Goal: Task Accomplishment & Management: Use online tool/utility

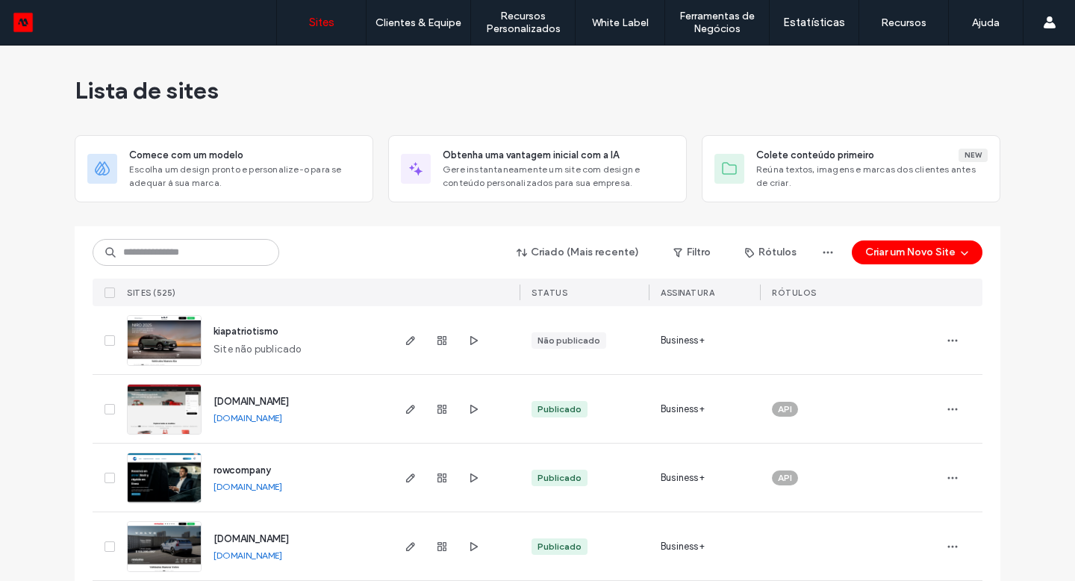
click at [181, 253] on input at bounding box center [186, 252] width 187 height 27
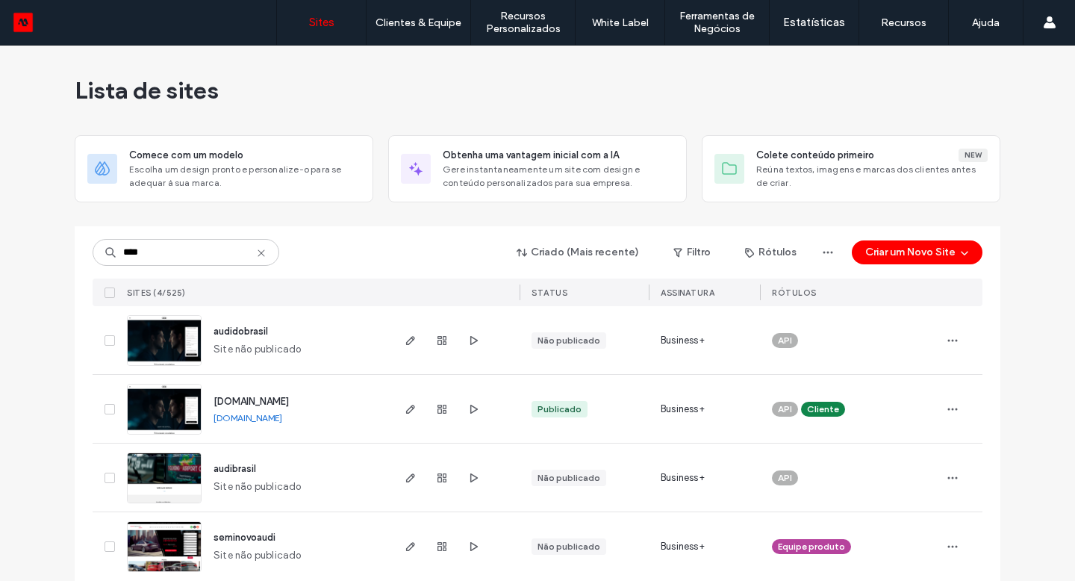
type input "****"
click at [405, 406] on icon "button" at bounding box center [411, 409] width 12 height 12
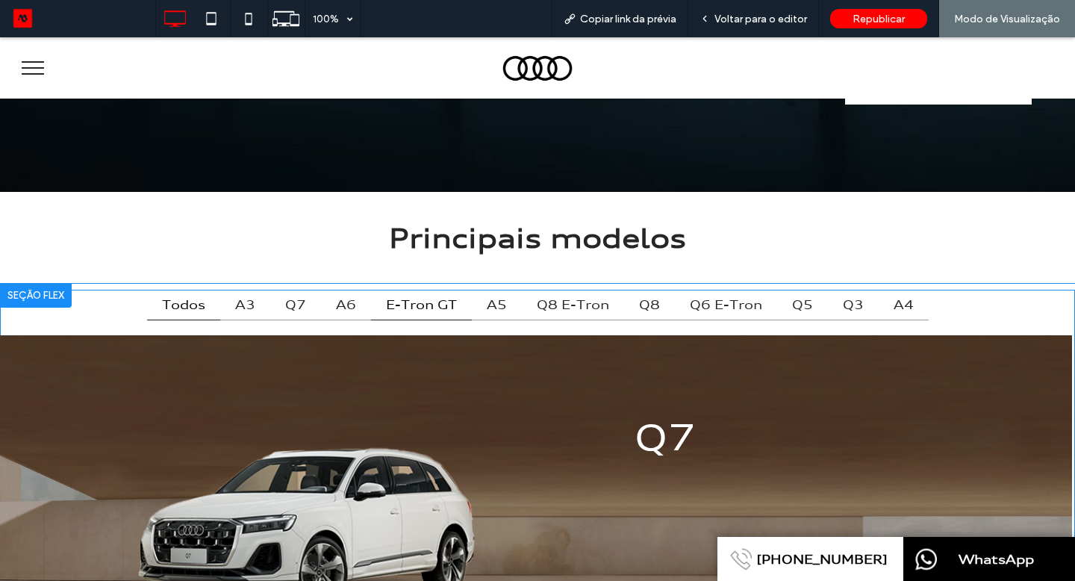
scroll to position [518, 0]
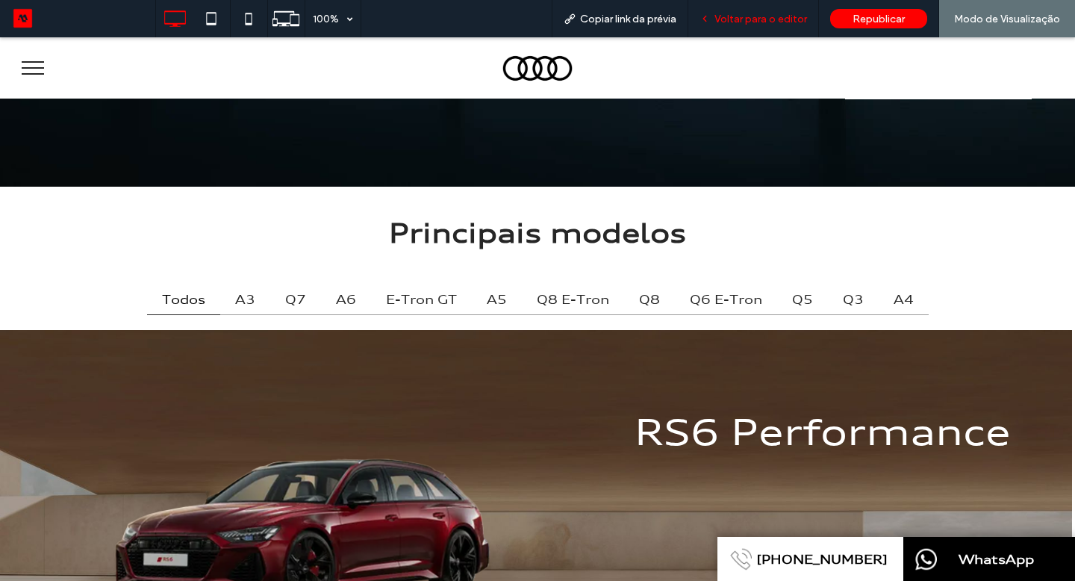
click at [753, 15] on span "Voltar para o editor" at bounding box center [760, 19] width 93 height 13
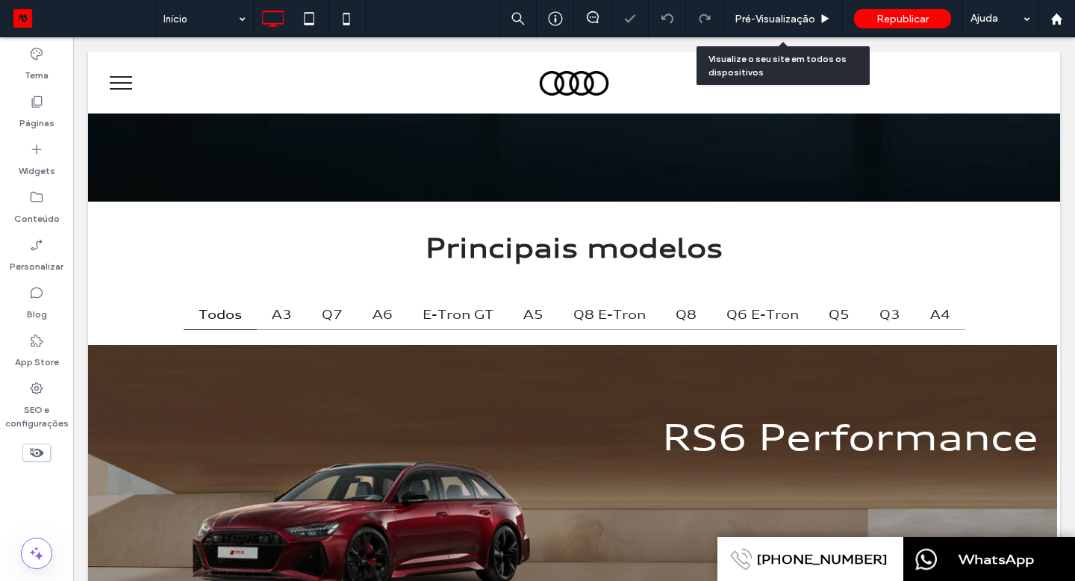
click at [759, 14] on span "Pré-Visualizaçāo" at bounding box center [775, 19] width 81 height 13
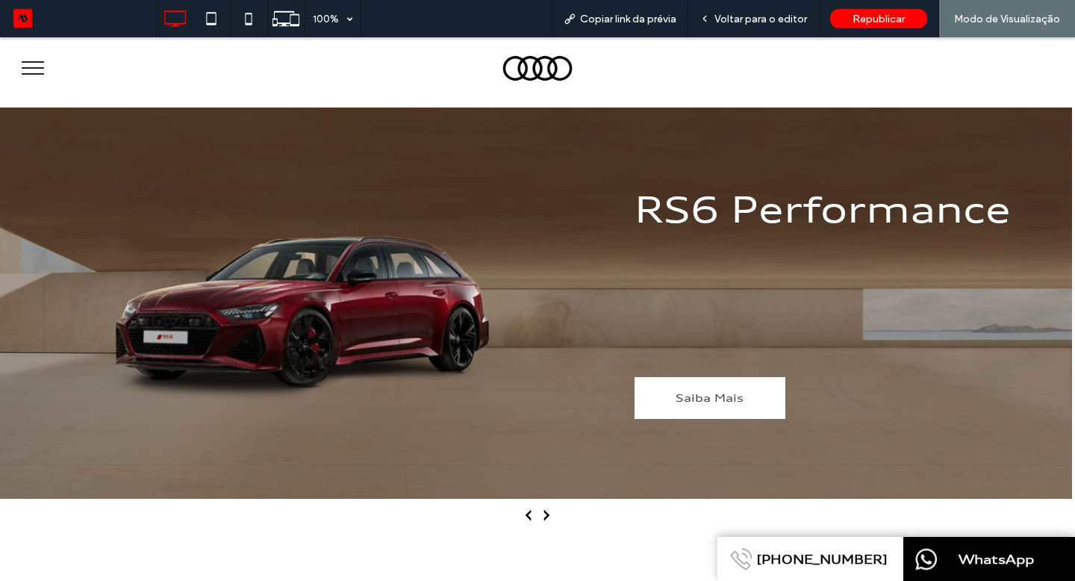
scroll to position [740, 0]
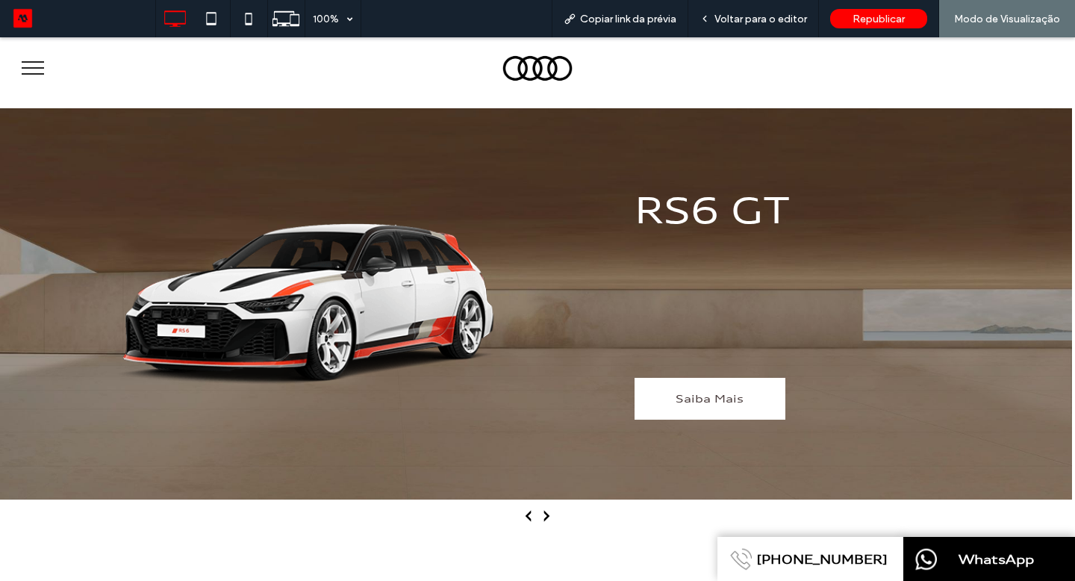
drag, startPoint x: 753, startPoint y: 52, endPoint x: 546, endPoint y: 514, distance: 506.6
click at [546, 514] on icon "Next slide" at bounding box center [547, 516] width 6 height 11
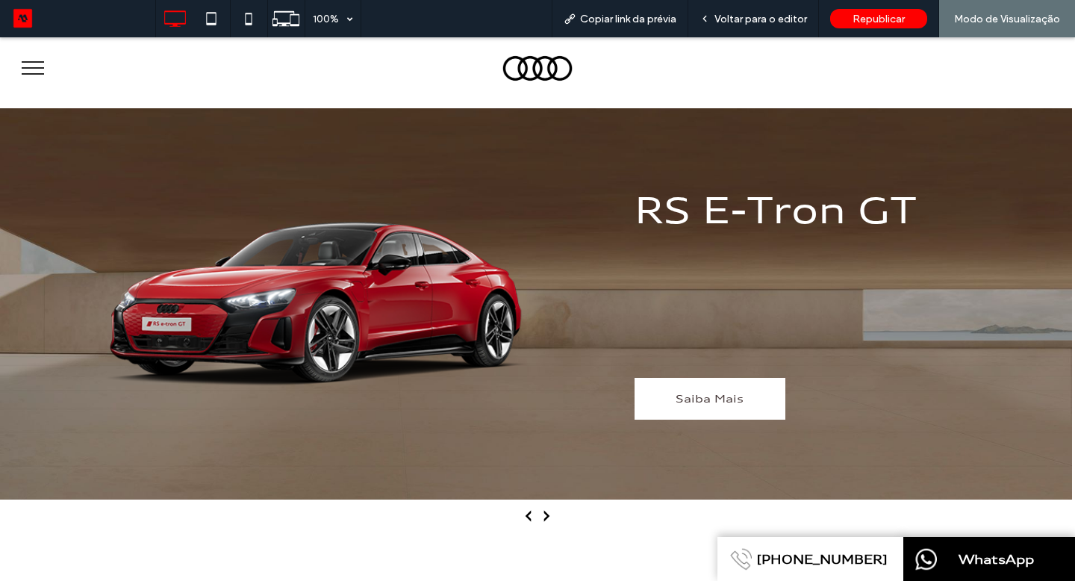
click at [546, 514] on icon "Next slide" at bounding box center [547, 516] width 6 height 11
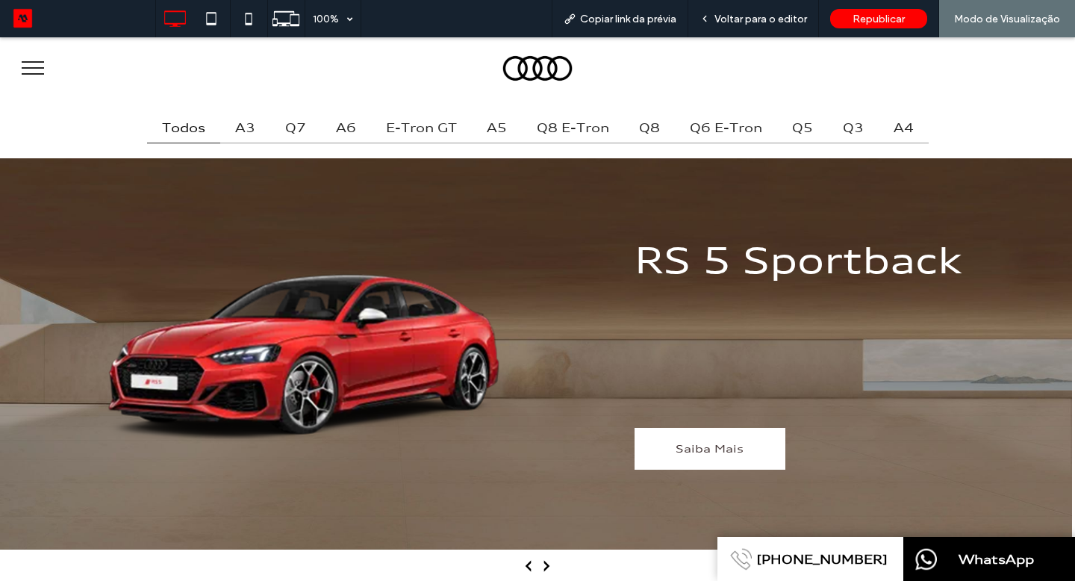
scroll to position [638, 0]
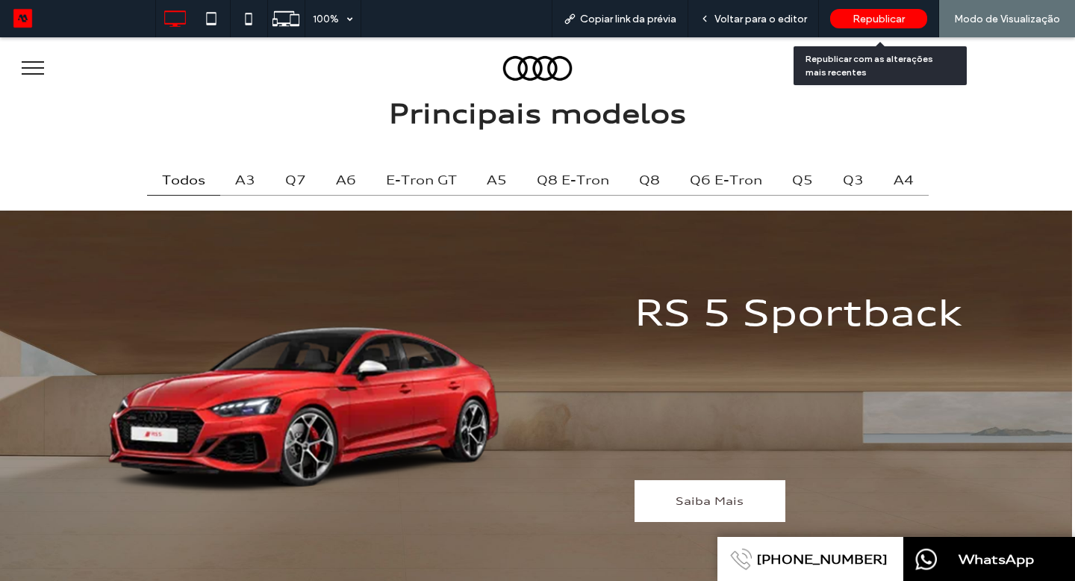
click at [853, 18] on div "Republicar" at bounding box center [878, 18] width 97 height 19
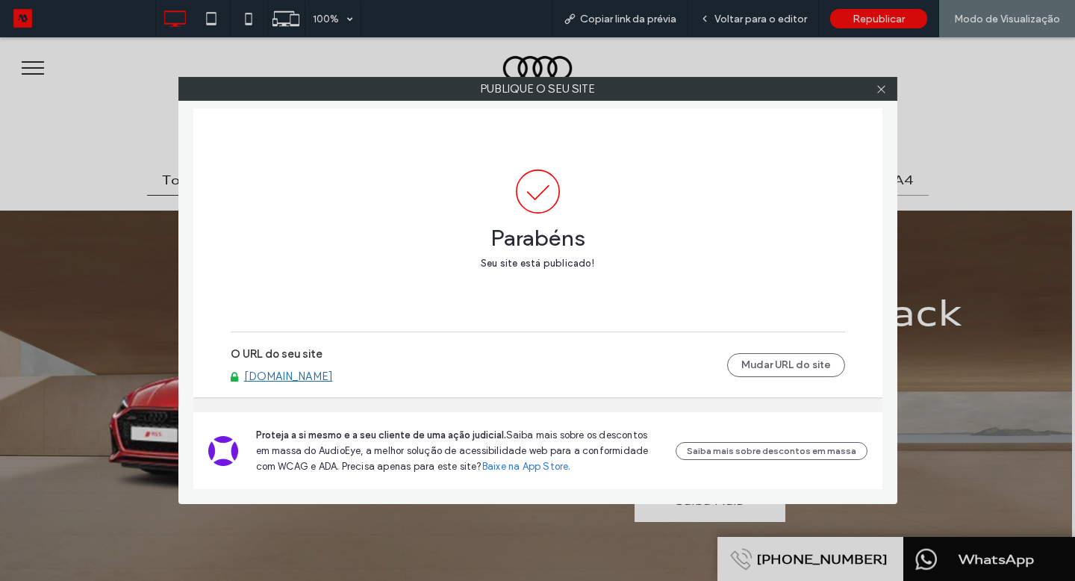
click at [303, 379] on link "www.audicenteruberlandia.com.br" at bounding box center [288, 376] width 89 height 13
click at [885, 90] on icon at bounding box center [881, 89] width 11 height 11
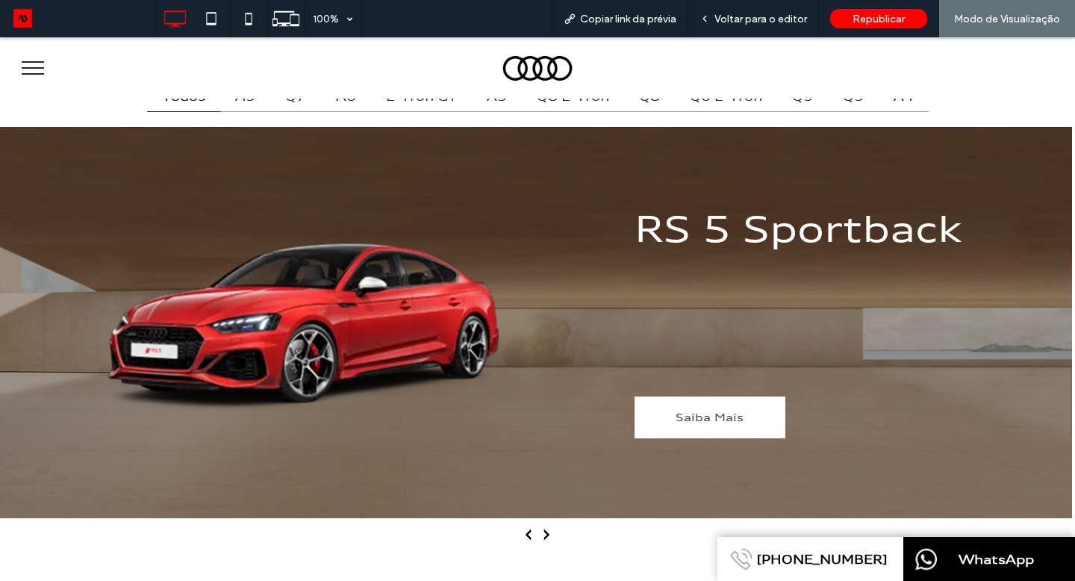
scroll to position [723, 0]
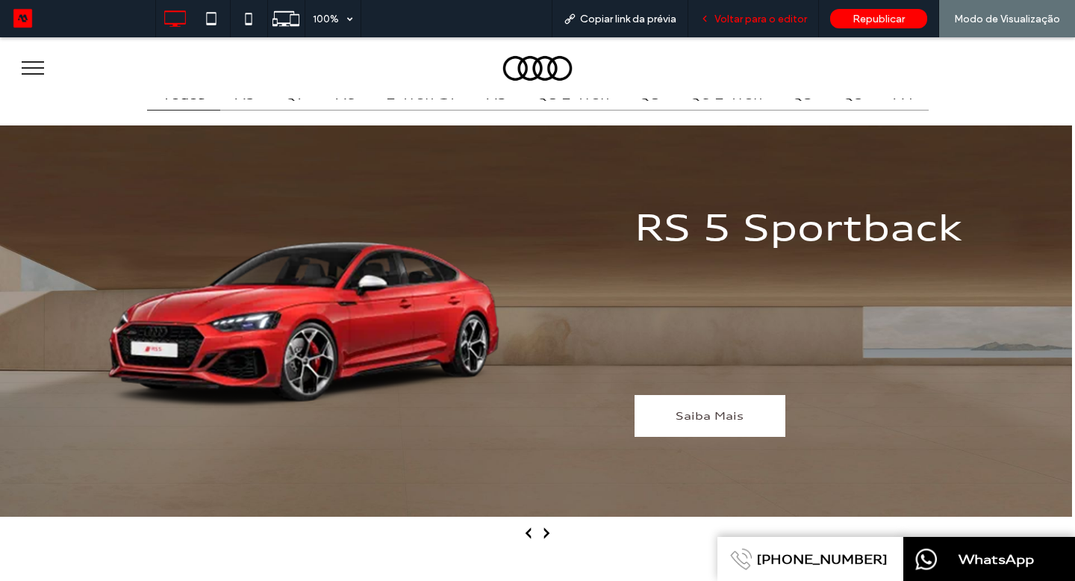
click at [758, 24] on span "Voltar para o editor" at bounding box center [760, 19] width 93 height 13
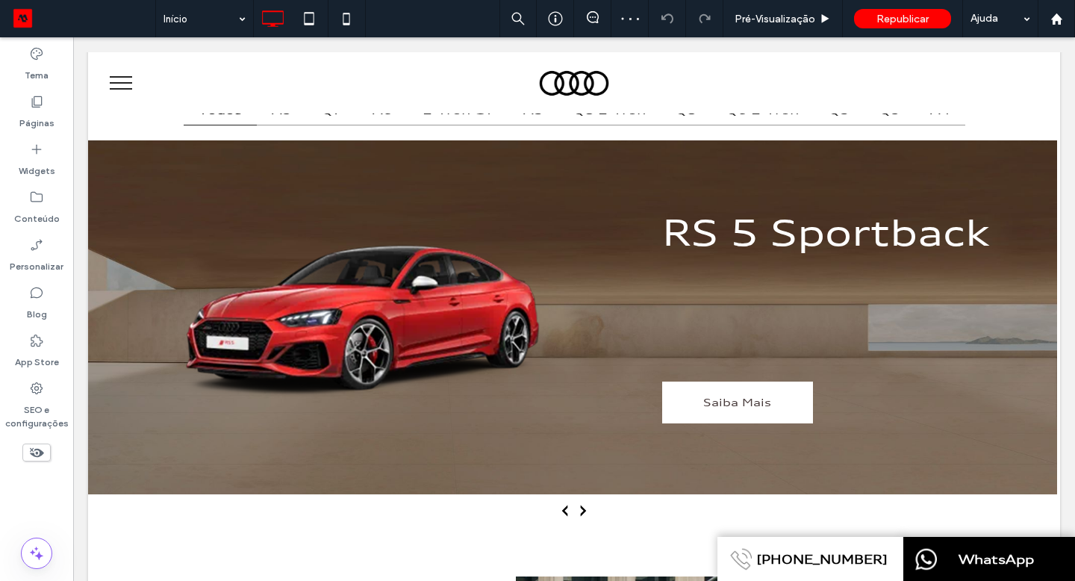
click at [658, 257] on div "Todos A3 Q7 A6 e-tron GT A5 Q8 e-tron Q8 Q6 e-tron Q5 Q3 A4 A3 Sedan Saiba Mais…" at bounding box center [574, 318] width 972 height 458
click at [621, 265] on div "Clique para editar no Modo Flex" at bounding box center [574, 318] width 972 height 458
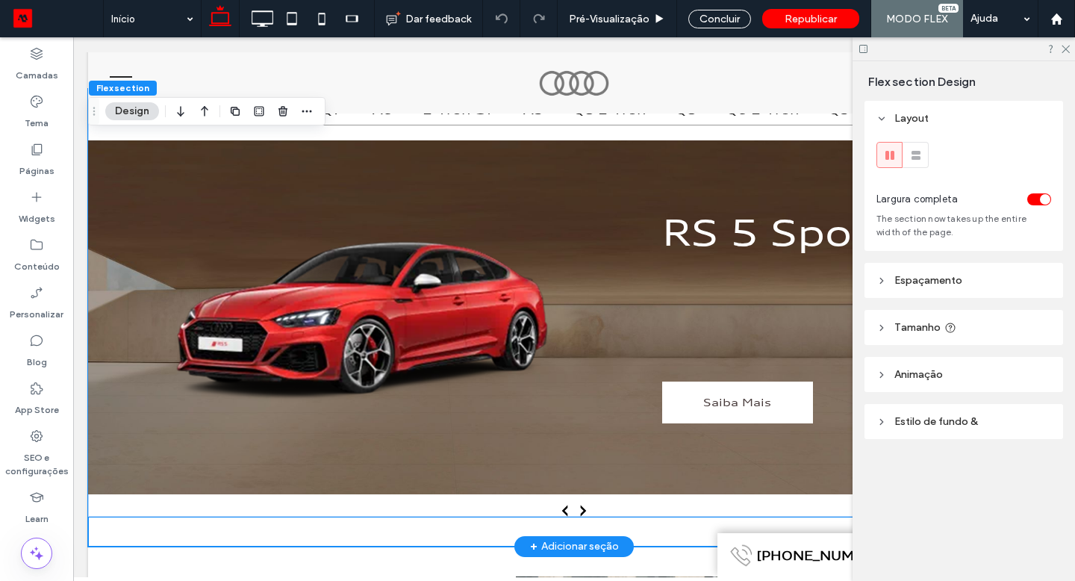
click at [510, 238] on img "6 / 21" at bounding box center [371, 317] width 595 height 372
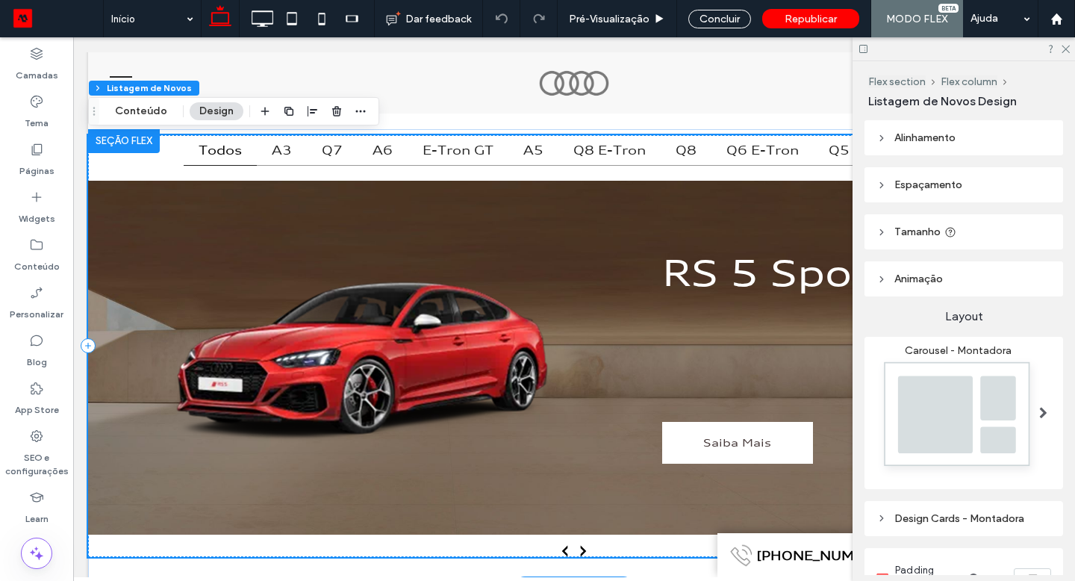
scroll to position [679, 0]
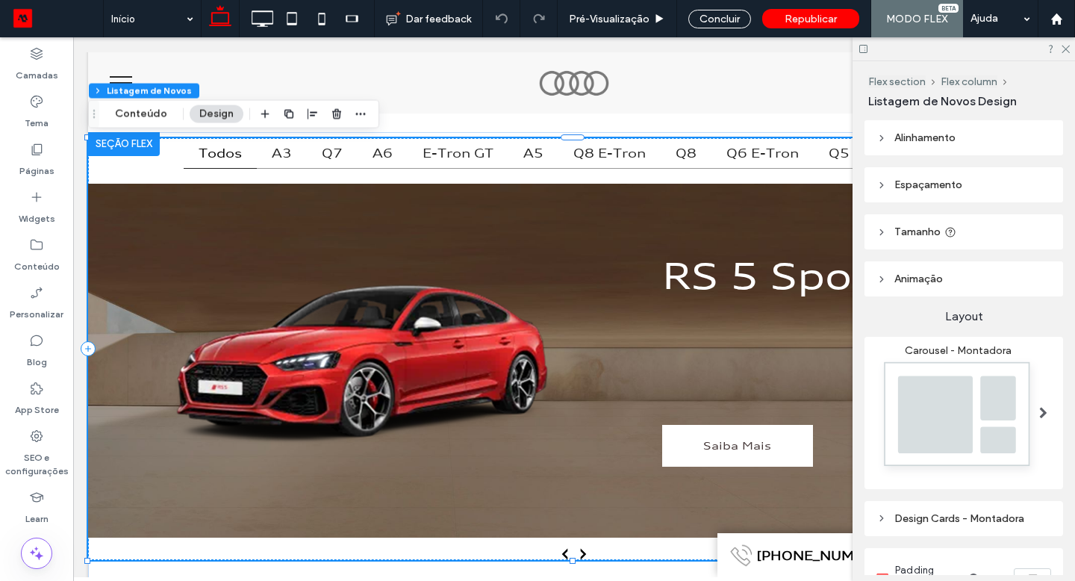
click at [121, 119] on button "Conteúdo" at bounding box center [141, 114] width 72 height 18
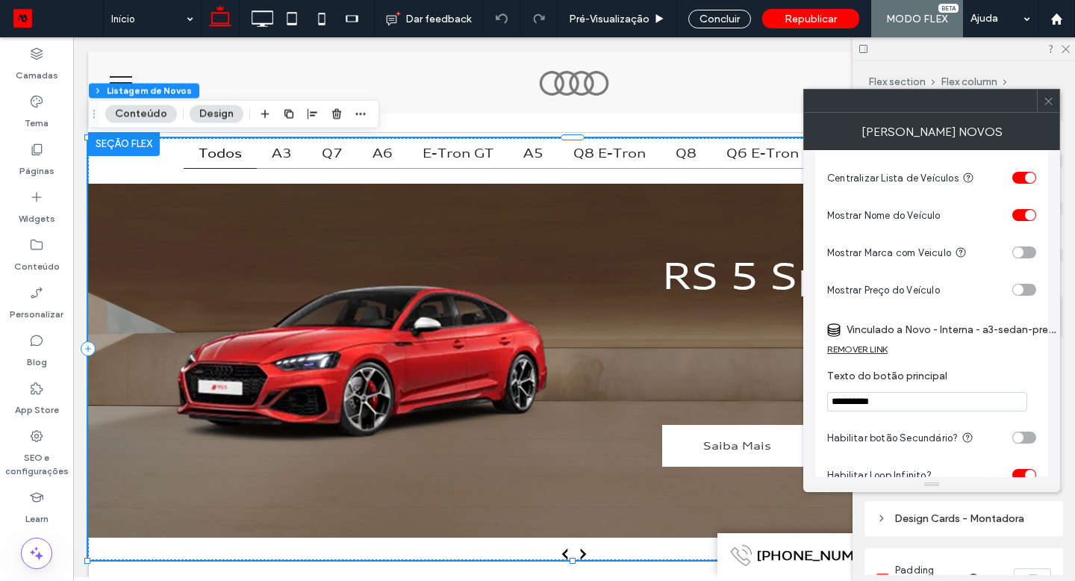
scroll to position [443, 0]
click at [919, 332] on label "Vinculado a Novo - Interna - a3-sedan-preco-novo-0km" at bounding box center [951, 329] width 209 height 28
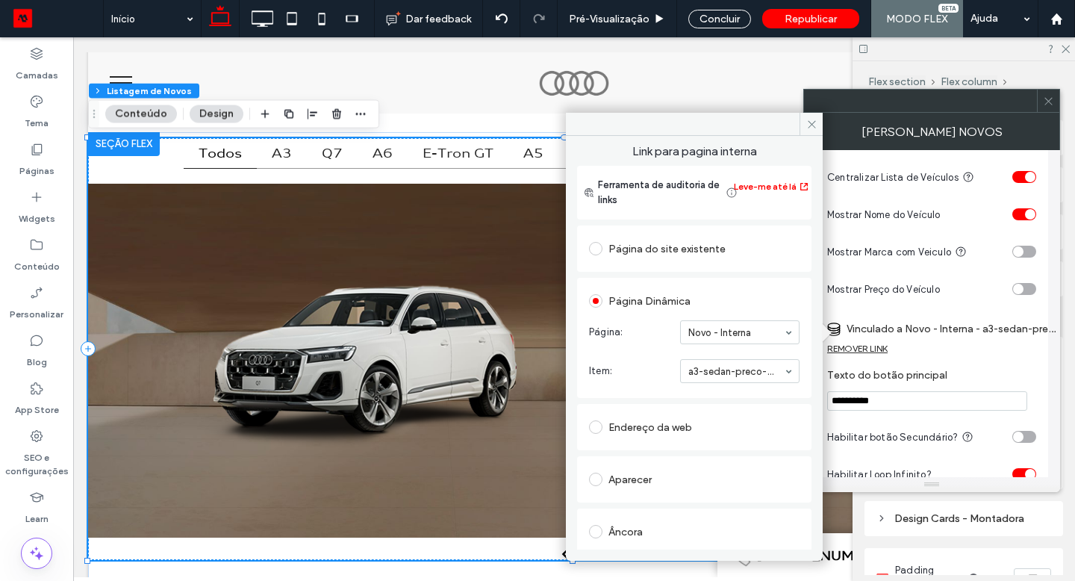
click at [810, 131] on span at bounding box center [811, 124] width 23 height 22
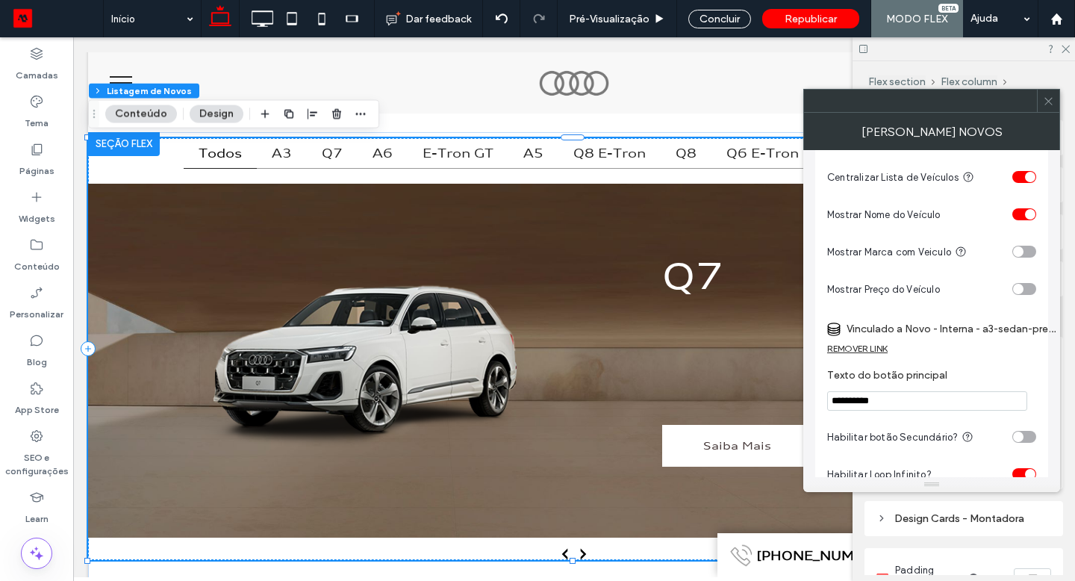
drag, startPoint x: 437, startPoint y: 201, endPoint x: 1045, endPoint y: 95, distance: 617.6
click at [1045, 96] on icon at bounding box center [1048, 101] width 11 height 11
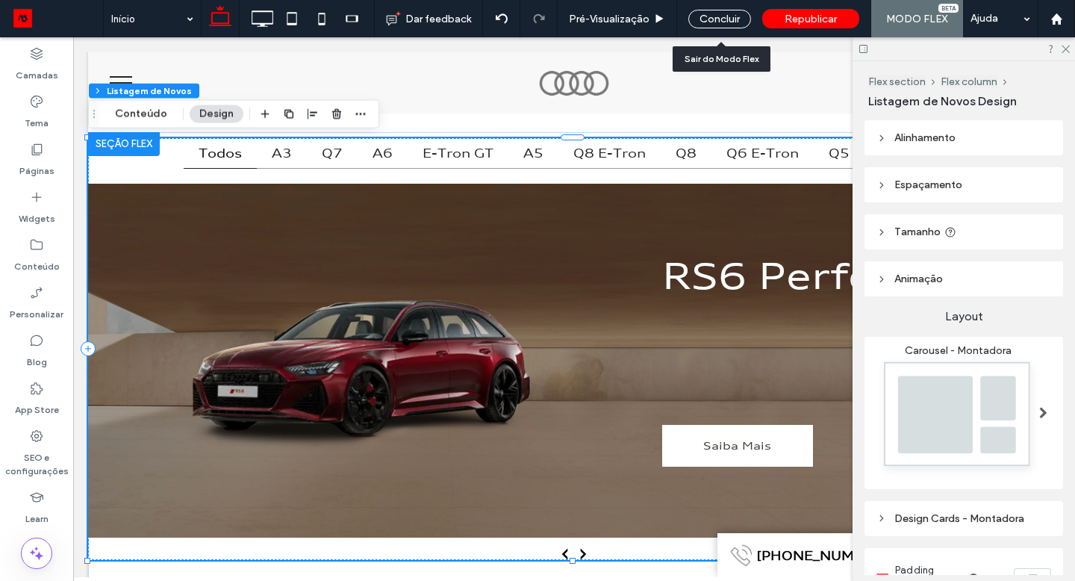
click at [724, 21] on div "Concluir" at bounding box center [719, 19] width 63 height 19
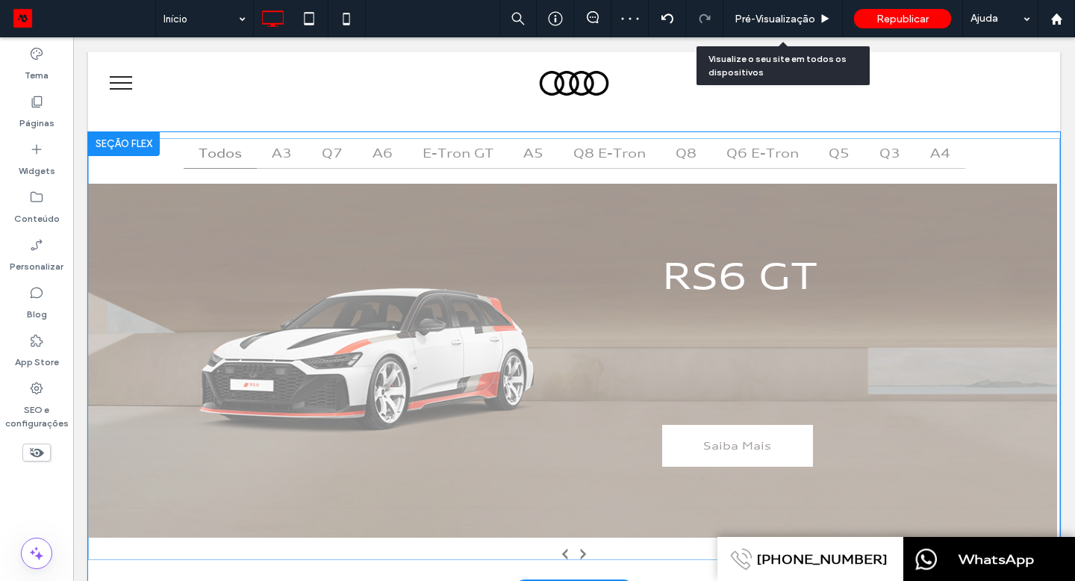
click at [745, 21] on span "Pré-Visualizaçāo" at bounding box center [775, 19] width 81 height 13
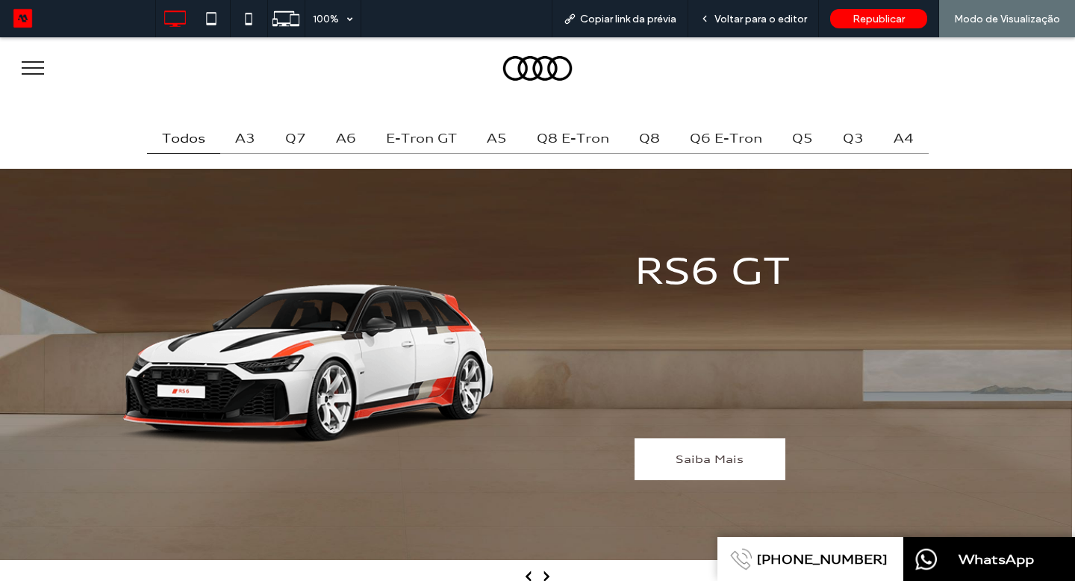
click at [351, 134] on b "A6" at bounding box center [346, 138] width 50 height 31
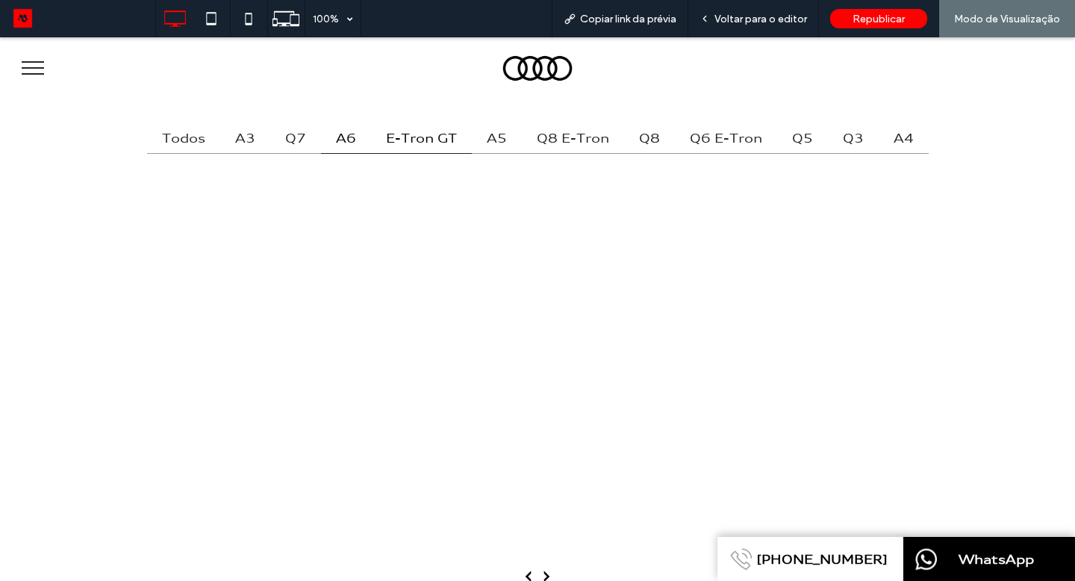
click at [428, 140] on b "e-tron GT" at bounding box center [421, 138] width 101 height 31
click at [412, 137] on b "e-tron GT" at bounding box center [421, 138] width 101 height 31
click at [573, 141] on b "Q8 e-tron" at bounding box center [573, 138] width 102 height 31
click at [735, 141] on b "Q6 e-tron" at bounding box center [726, 138] width 102 height 31
click at [728, 140] on b "Q6 e-tron" at bounding box center [726, 138] width 102 height 31
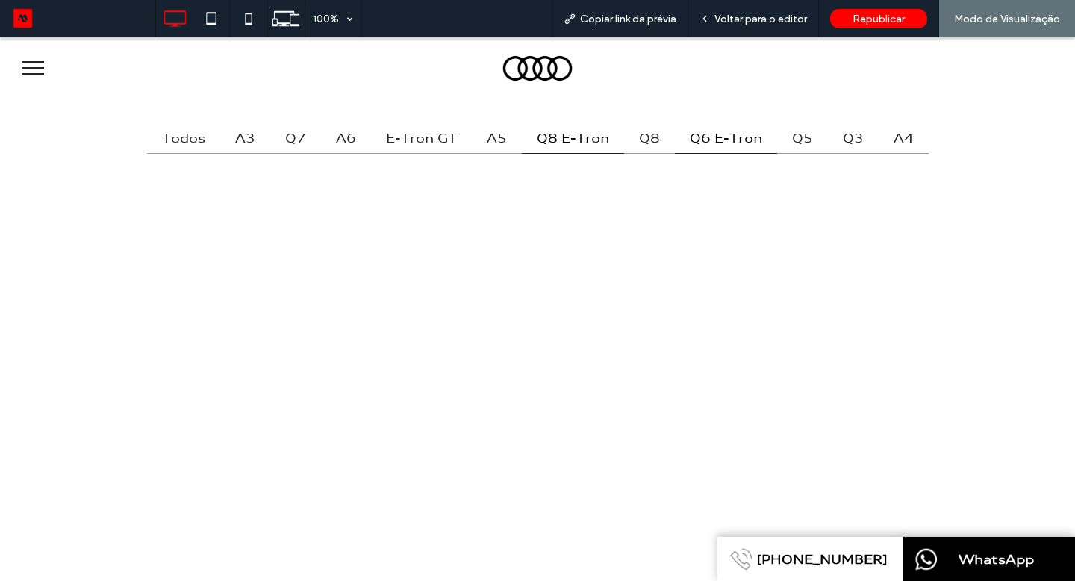
click at [800, 147] on b "Q5" at bounding box center [802, 138] width 51 height 31
click at [249, 142] on b "A3" at bounding box center [245, 138] width 50 height 31
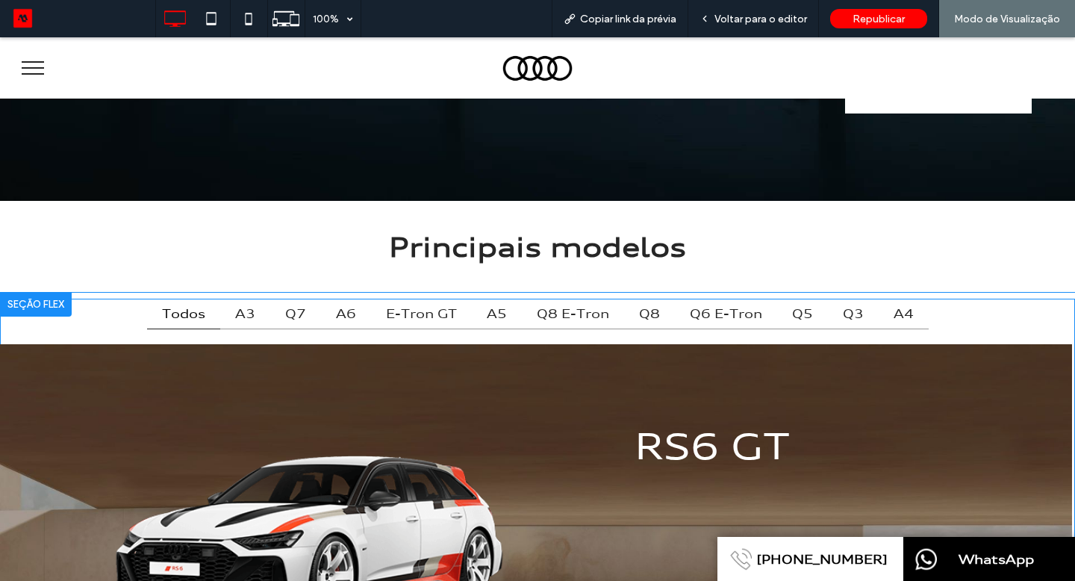
scroll to position [607, 0]
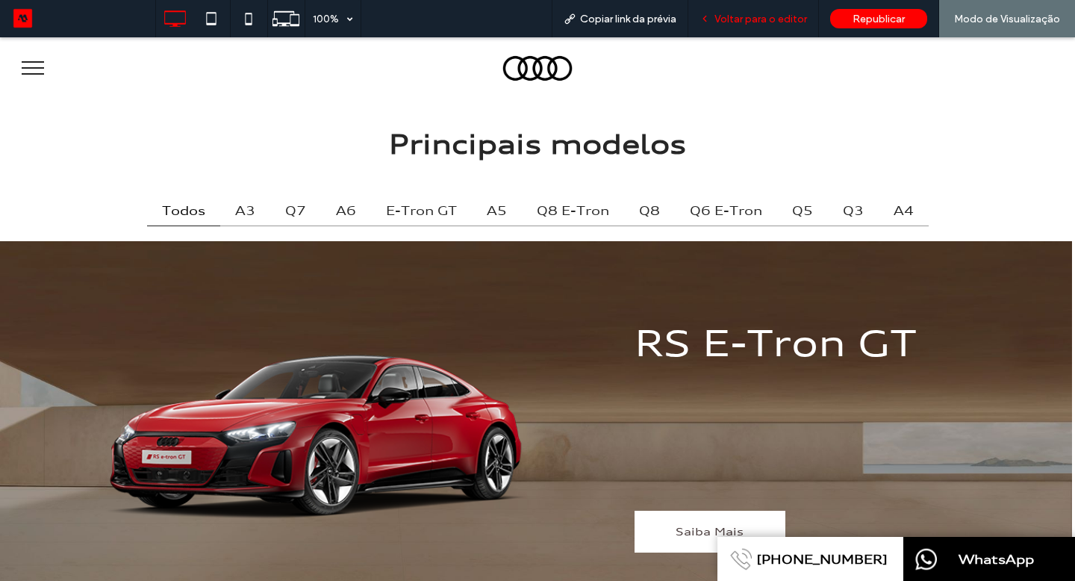
click at [744, 24] on span "Voltar para o editor" at bounding box center [760, 19] width 93 height 13
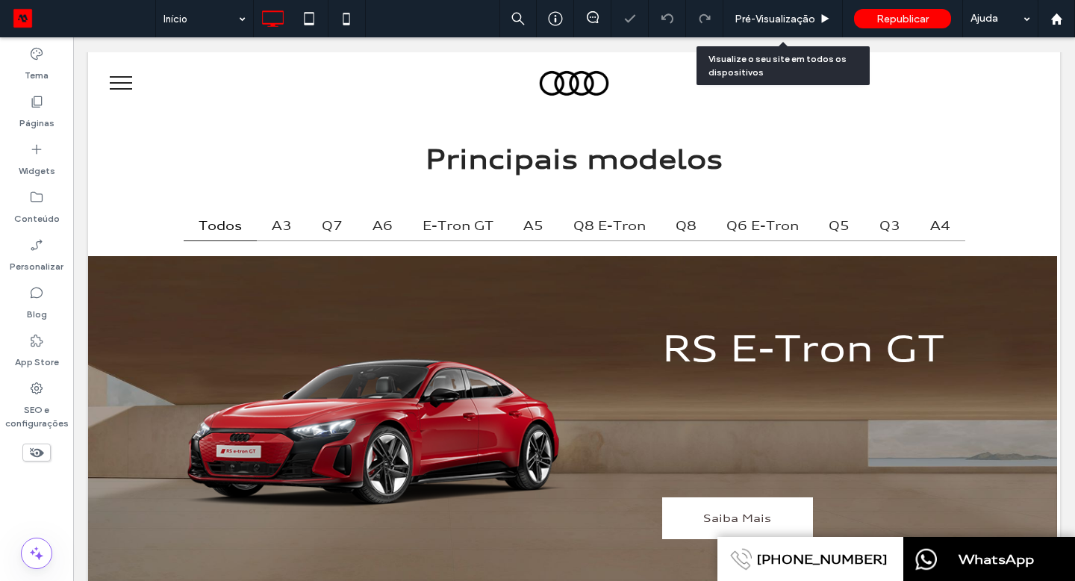
click at [771, 19] on span "Pré-Visualizaçāo" at bounding box center [775, 19] width 81 height 13
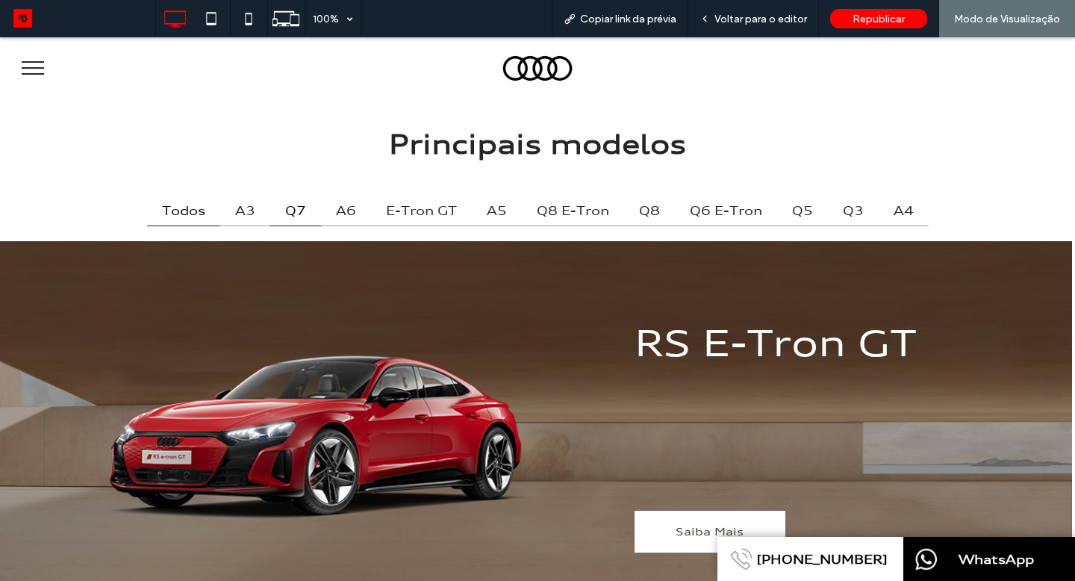
drag, startPoint x: 744, startPoint y: 61, endPoint x: 302, endPoint y: 209, distance: 465.3
click at [302, 209] on b "Q7" at bounding box center [295, 211] width 51 height 31
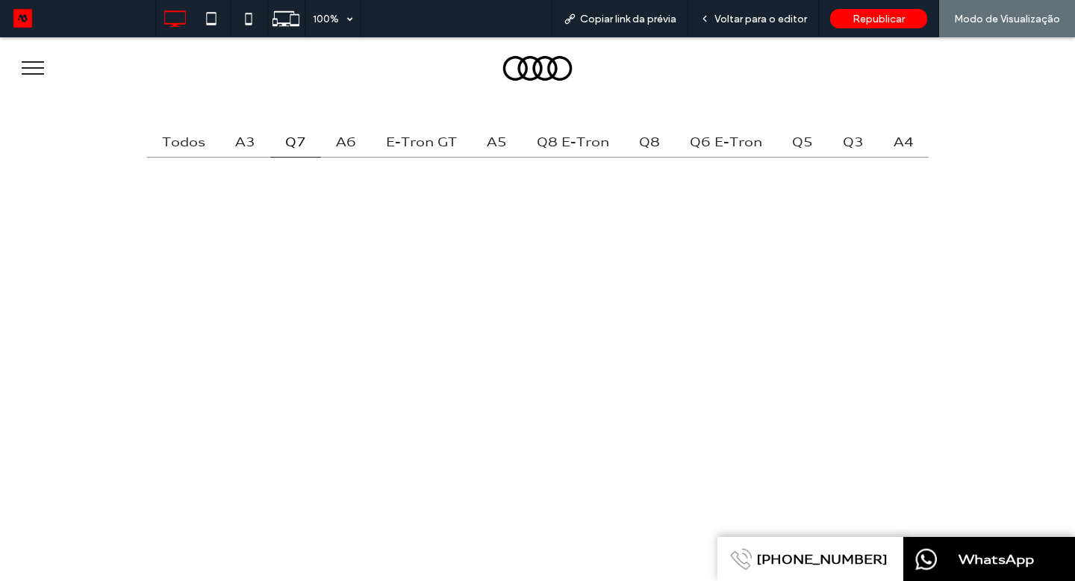
scroll to position [709, 0]
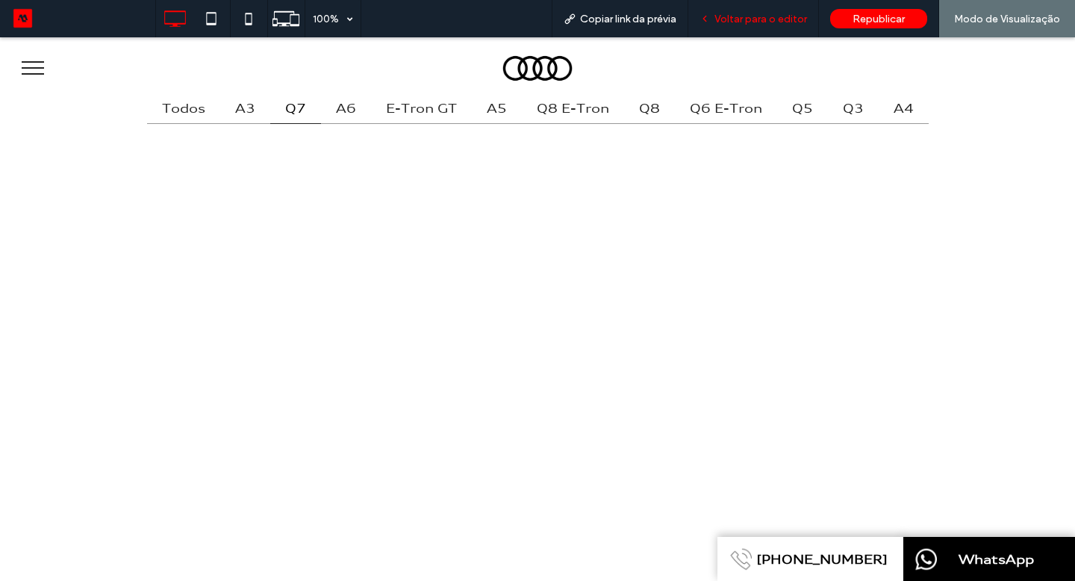
click at [782, 14] on span "Voltar para o editor" at bounding box center [760, 19] width 93 height 13
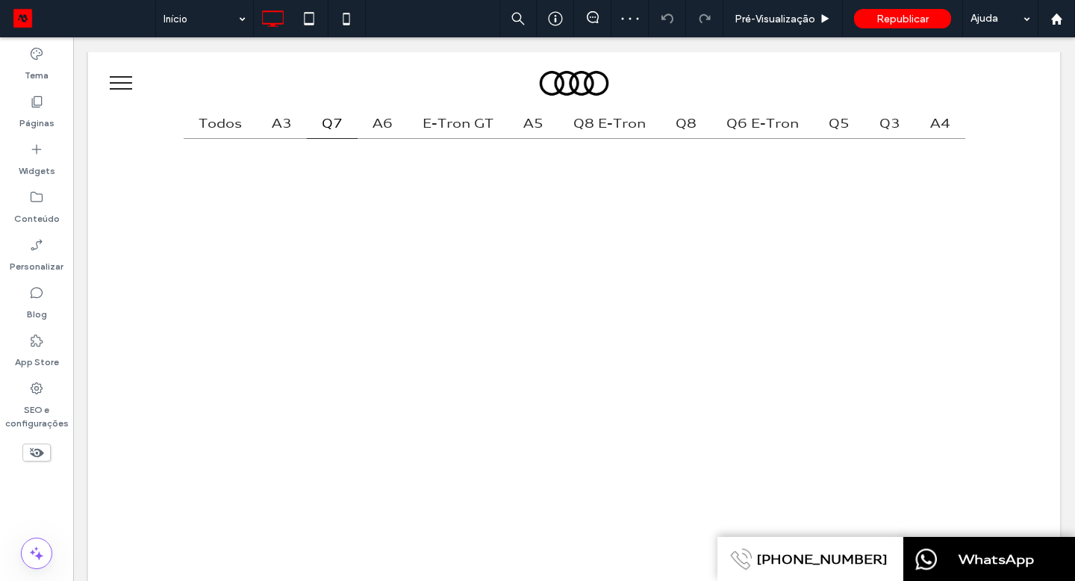
click at [45, 116] on label "Páginas" at bounding box center [36, 119] width 35 height 21
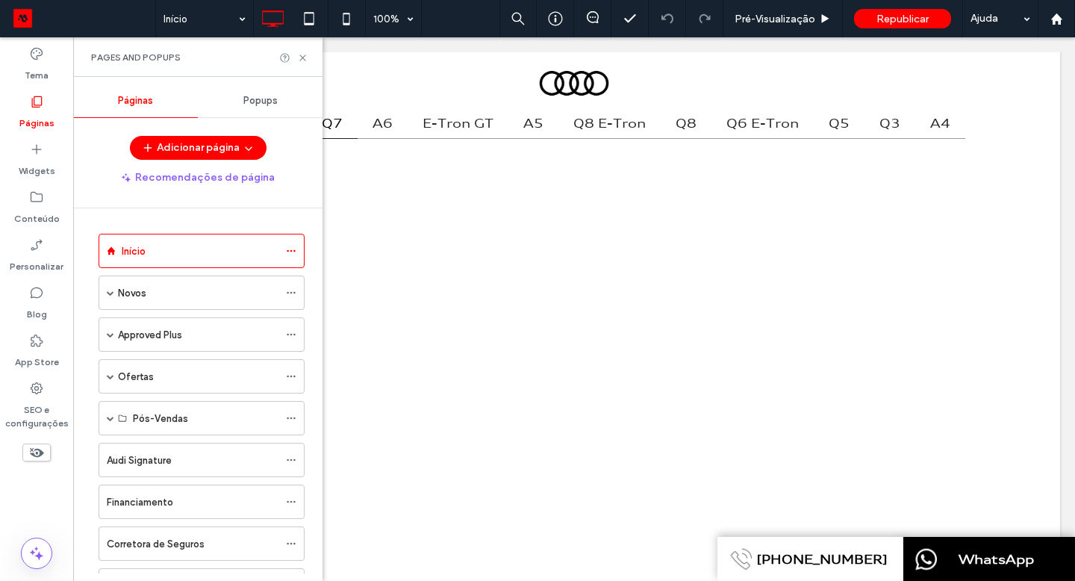
click at [54, 393] on div "SEO e configurações" at bounding box center [36, 405] width 73 height 61
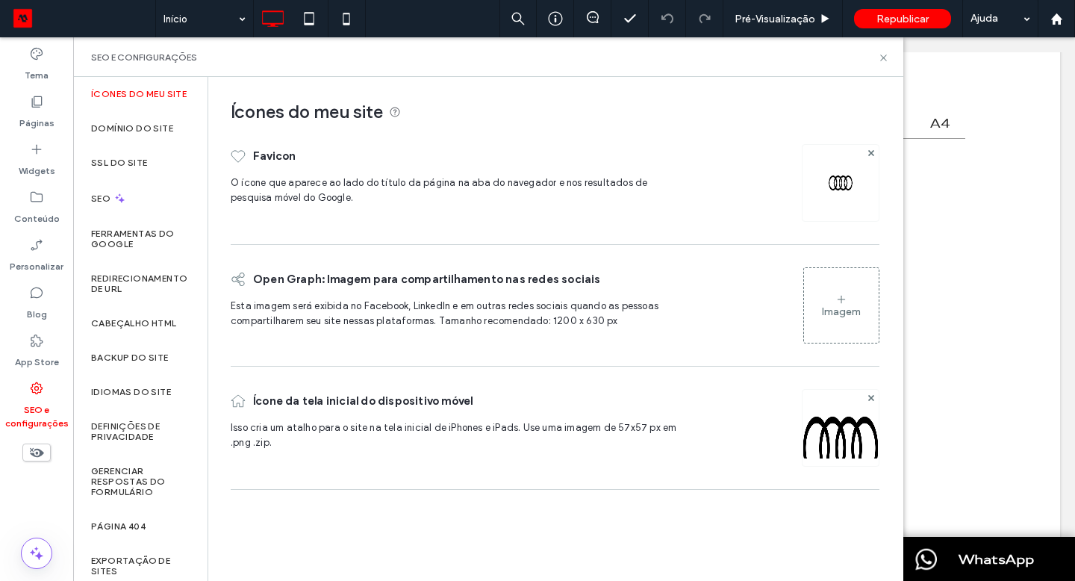
click at [29, 213] on label "Conteúdo" at bounding box center [37, 215] width 46 height 21
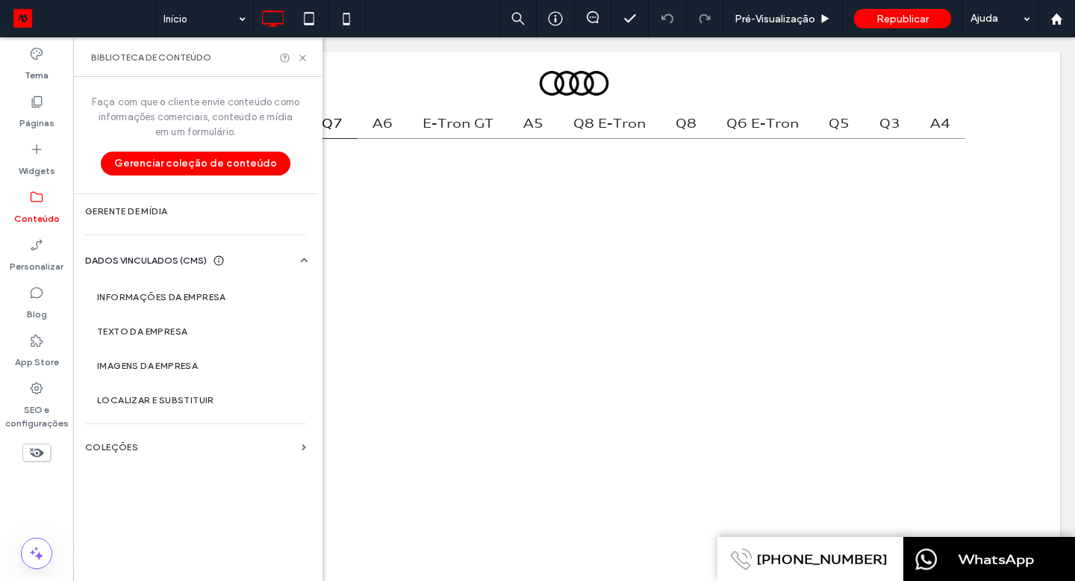
click at [170, 440] on section "COLEÇÕES" at bounding box center [195, 447] width 245 height 34
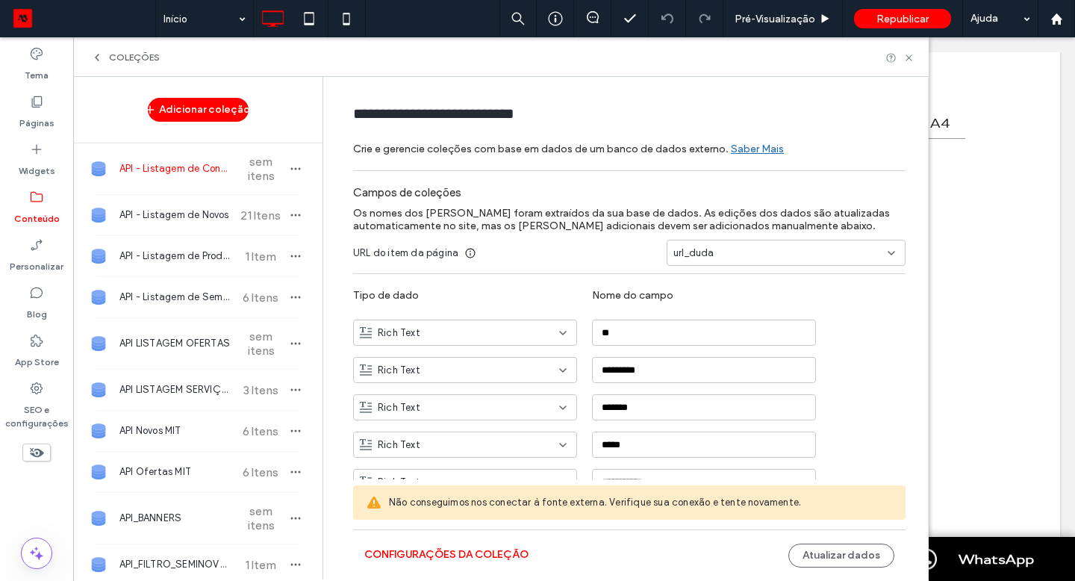
click at [183, 218] on span "API - Listagem de Novos" at bounding box center [174, 215] width 111 height 15
type input "**********"
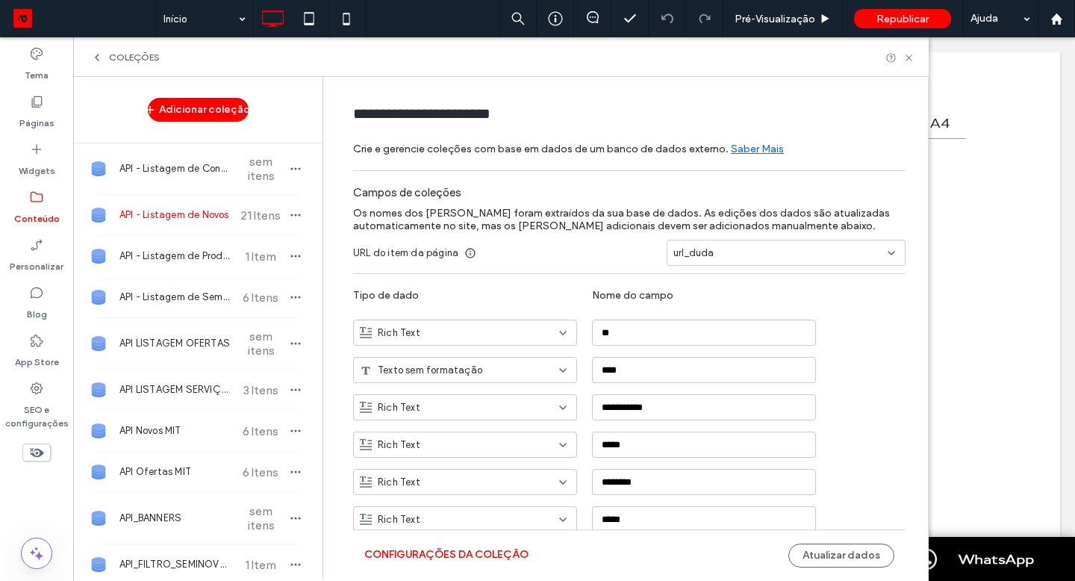
click at [793, 556] on button "Atualizar dados" at bounding box center [841, 555] width 106 height 24
click at [903, 60] on icon at bounding box center [908, 57] width 11 height 11
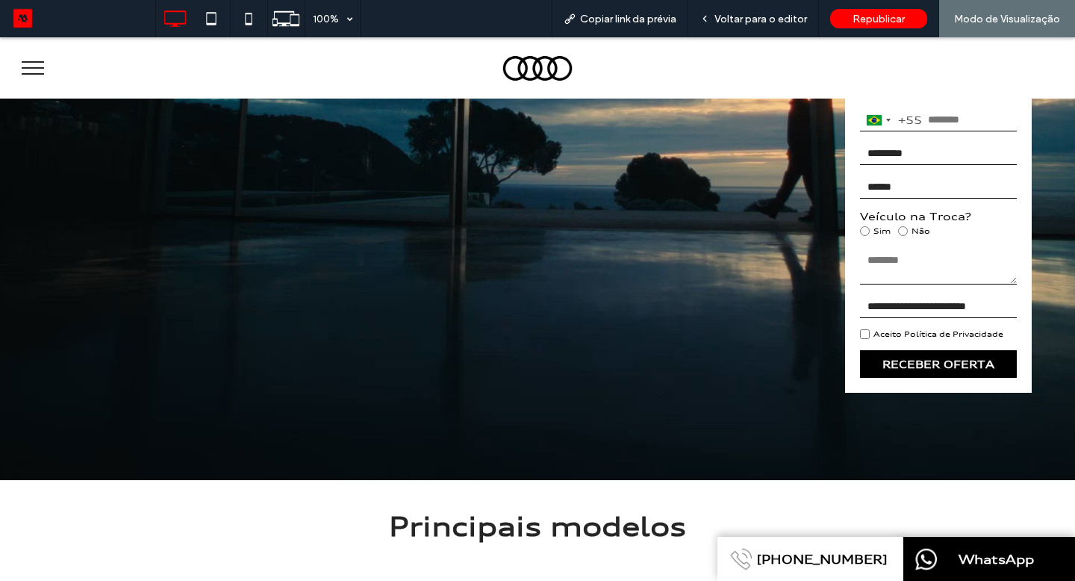
scroll to position [443, 0]
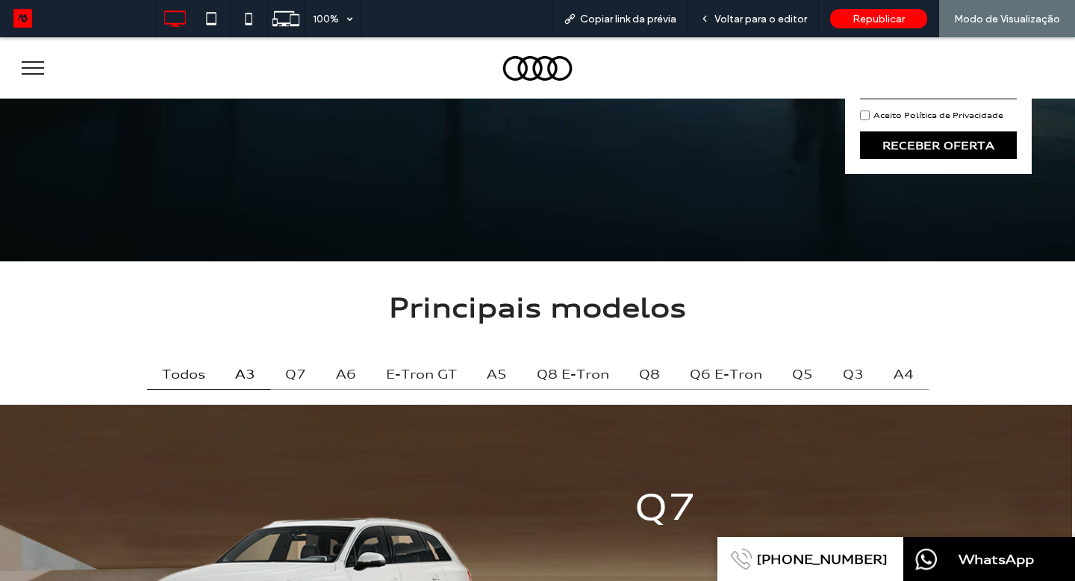
drag, startPoint x: 0, startPoint y: 37, endPoint x: 222, endPoint y: 375, distance: 404.2
click at [222, 375] on b "A3" at bounding box center [245, 374] width 50 height 31
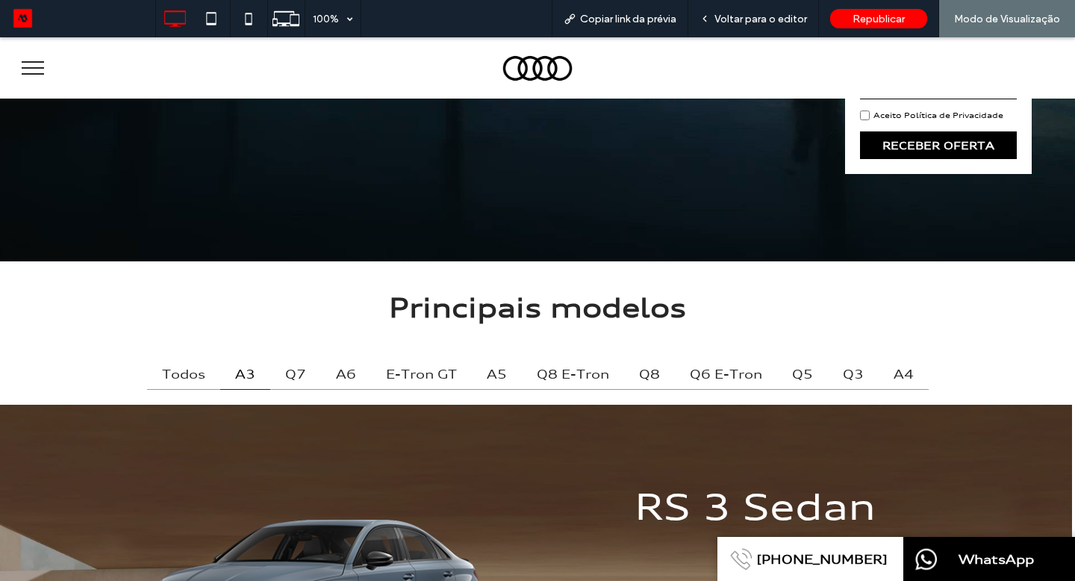
click at [299, 372] on b "Q7" at bounding box center [295, 374] width 51 height 31
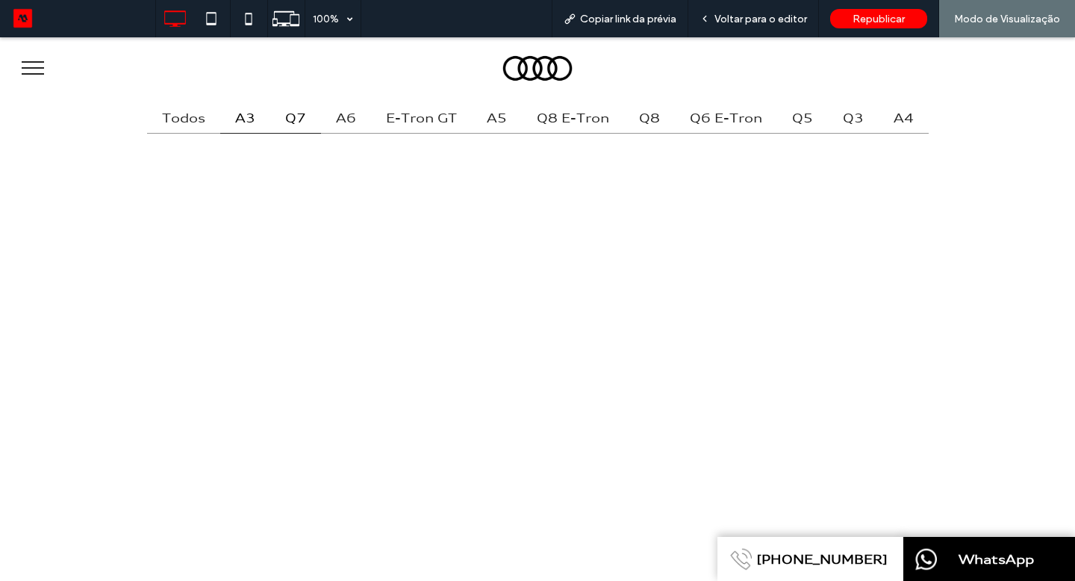
scroll to position [703, 0]
